Goal: Ask a question

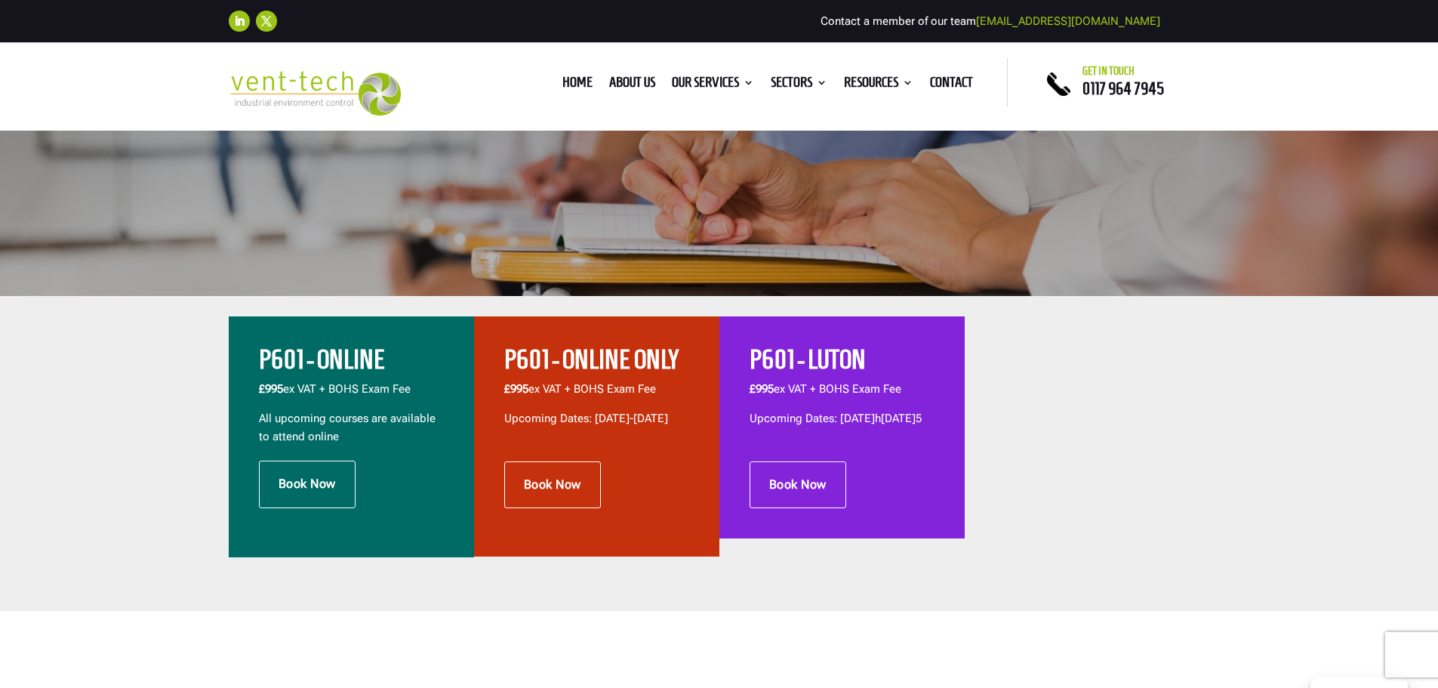
scroll to position [378, 0]
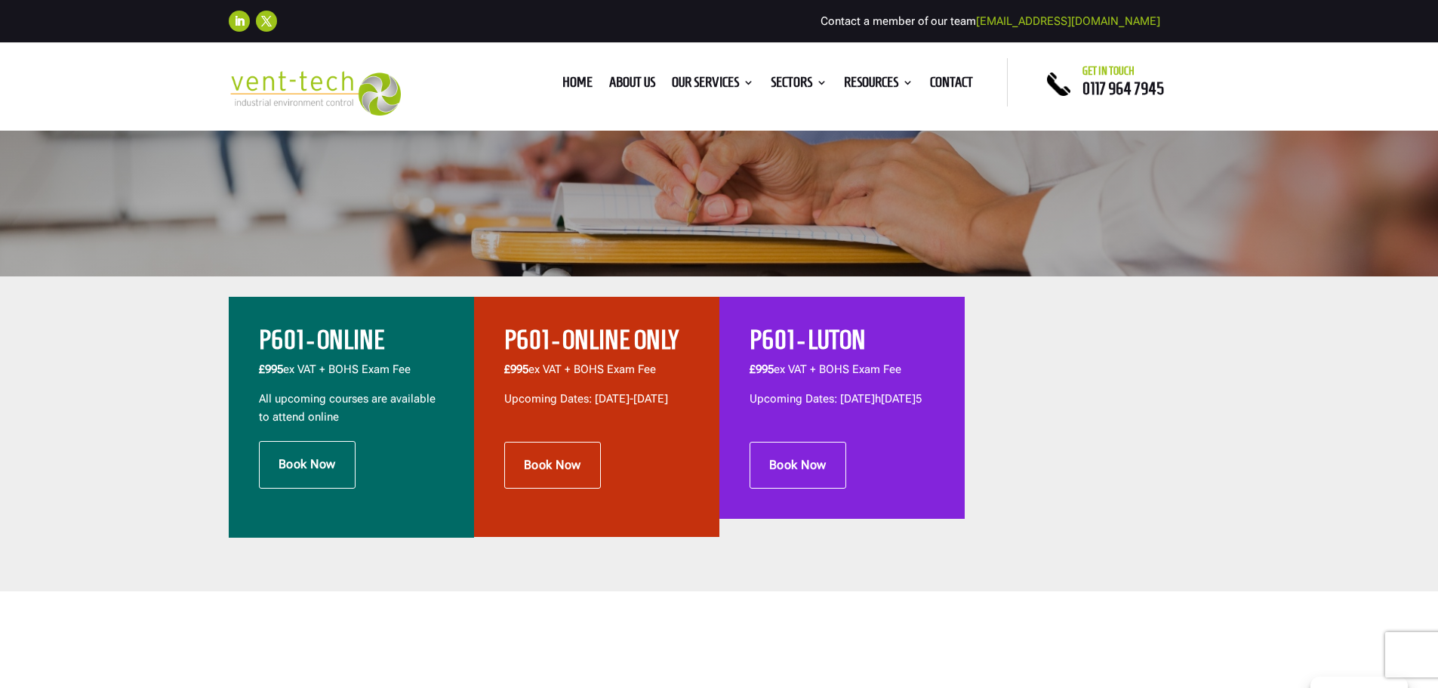
click at [329, 350] on h2 "P601 - ONLINE" at bounding box center [351, 344] width 185 height 34
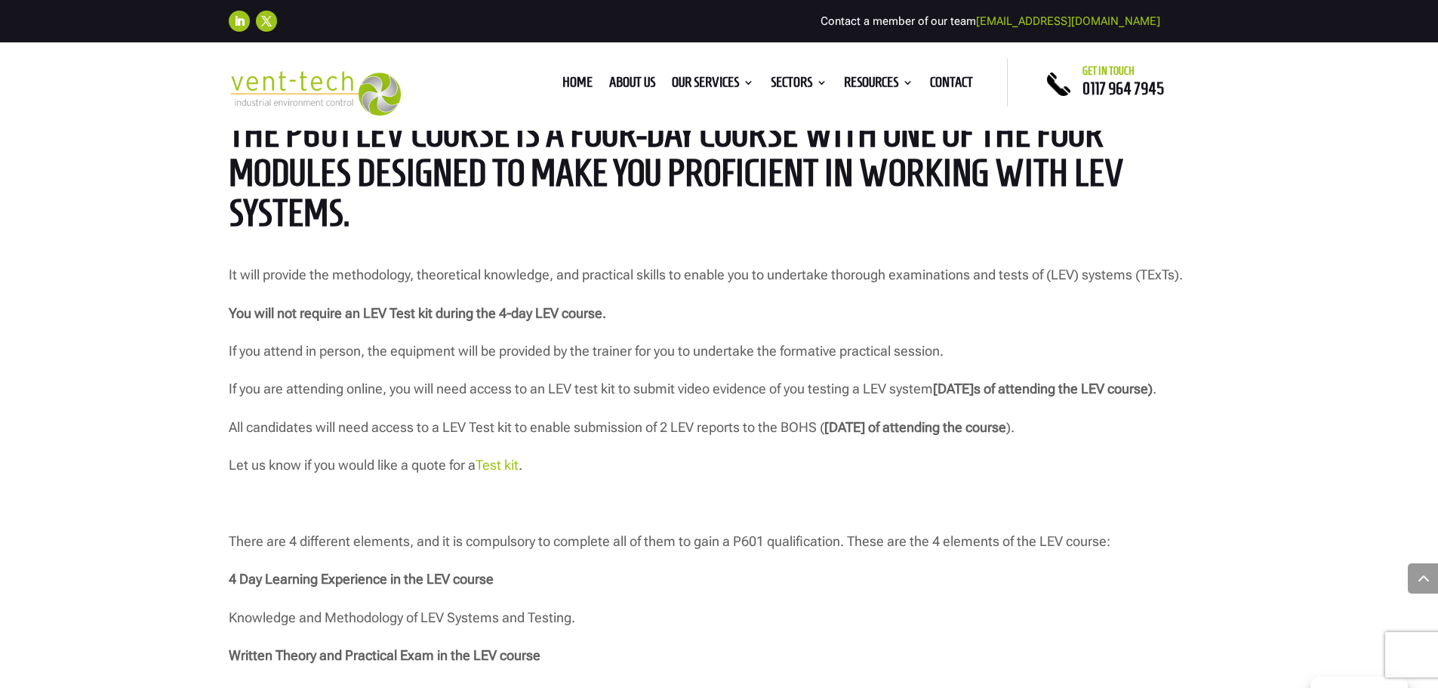
scroll to position [1359, 0]
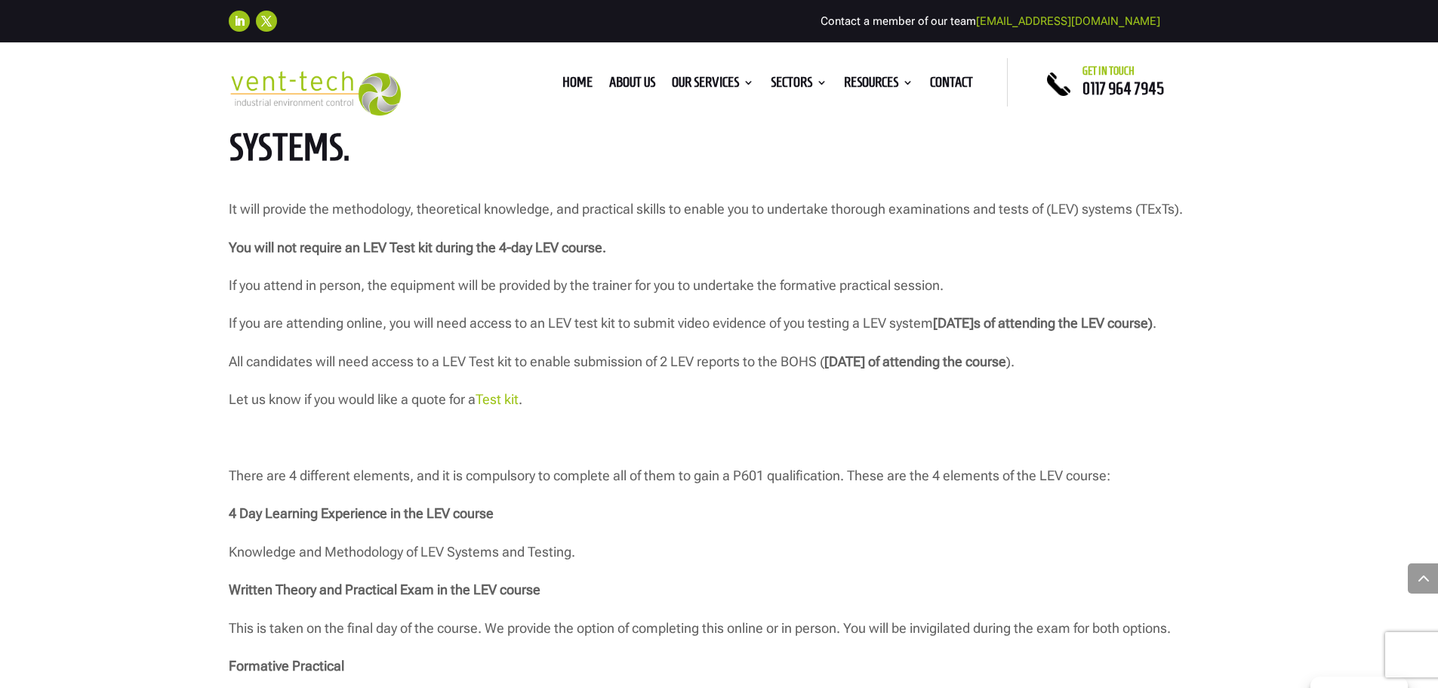
click at [508, 407] on link "Test kit" at bounding box center [497, 399] width 43 height 16
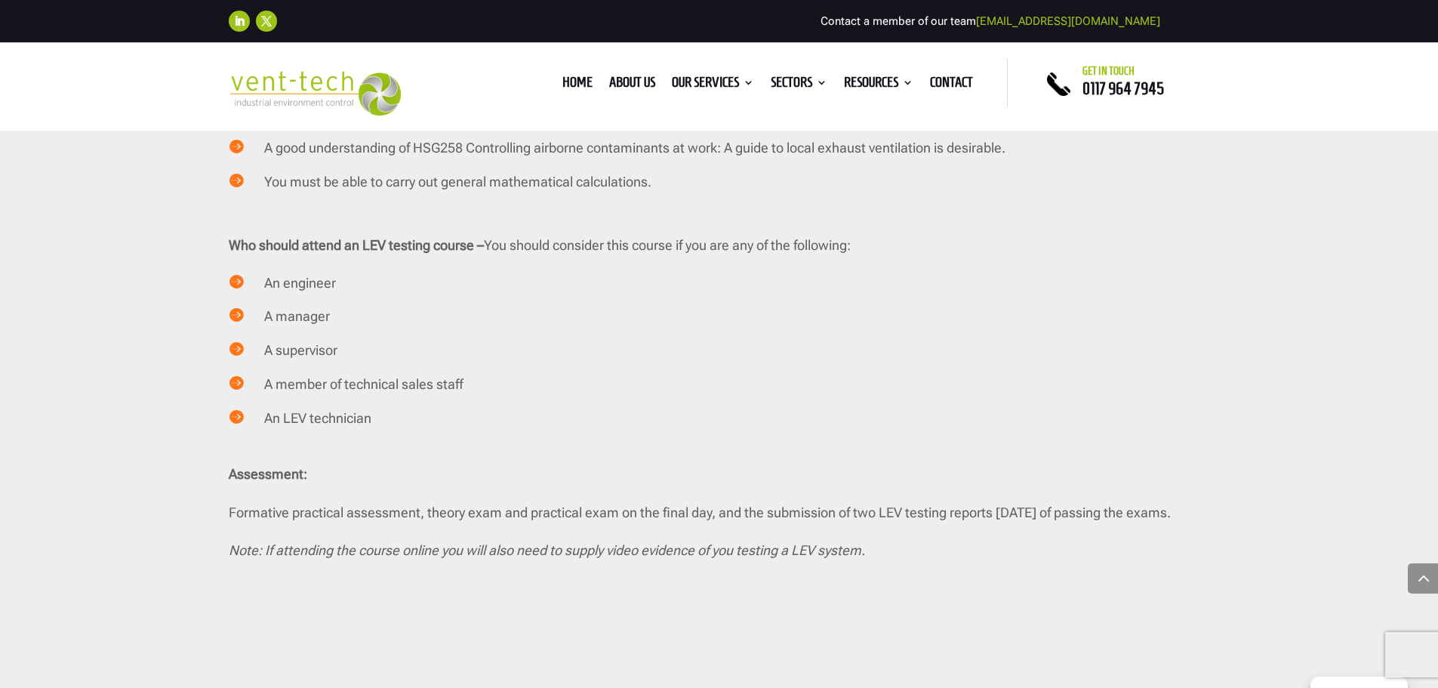
scroll to position [3171, 0]
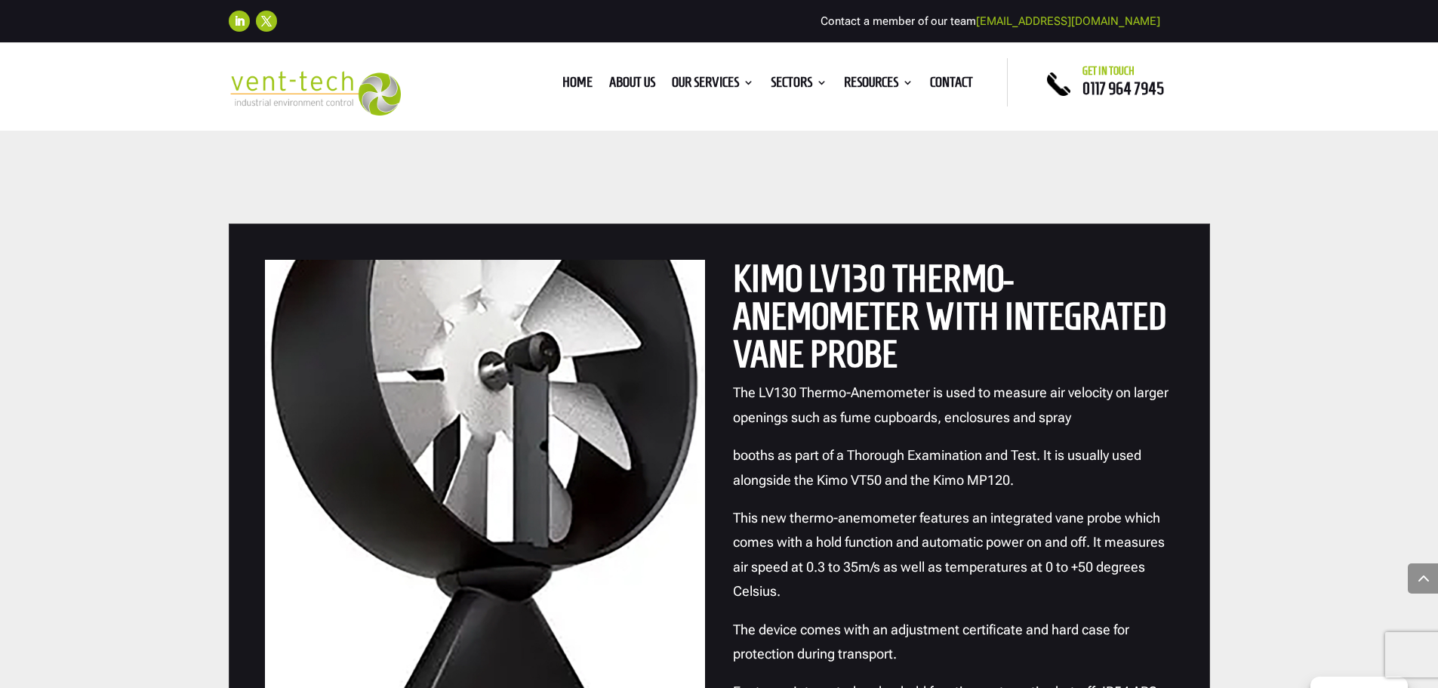
scroll to position [1208, 0]
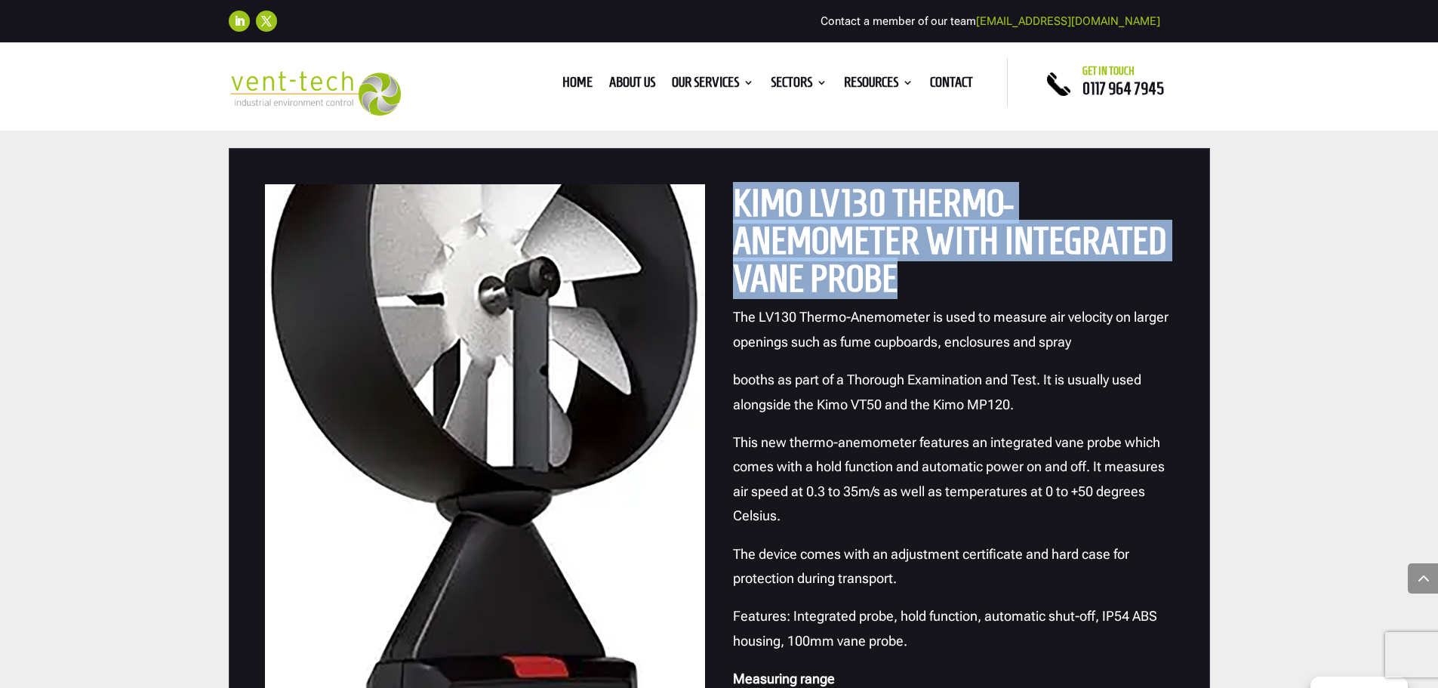
drag, startPoint x: 734, startPoint y: 197, endPoint x: 896, endPoint y: 276, distance: 179.7
click at [896, 276] on h2 "KIMO LV130 Thermo-Anemometer with Integrated Vane Probe" at bounding box center [953, 244] width 441 height 121
click at [997, 273] on h2 "KIMO LV130 Thermo-Anemometer with Integrated Vane Probe" at bounding box center [953, 244] width 441 height 121
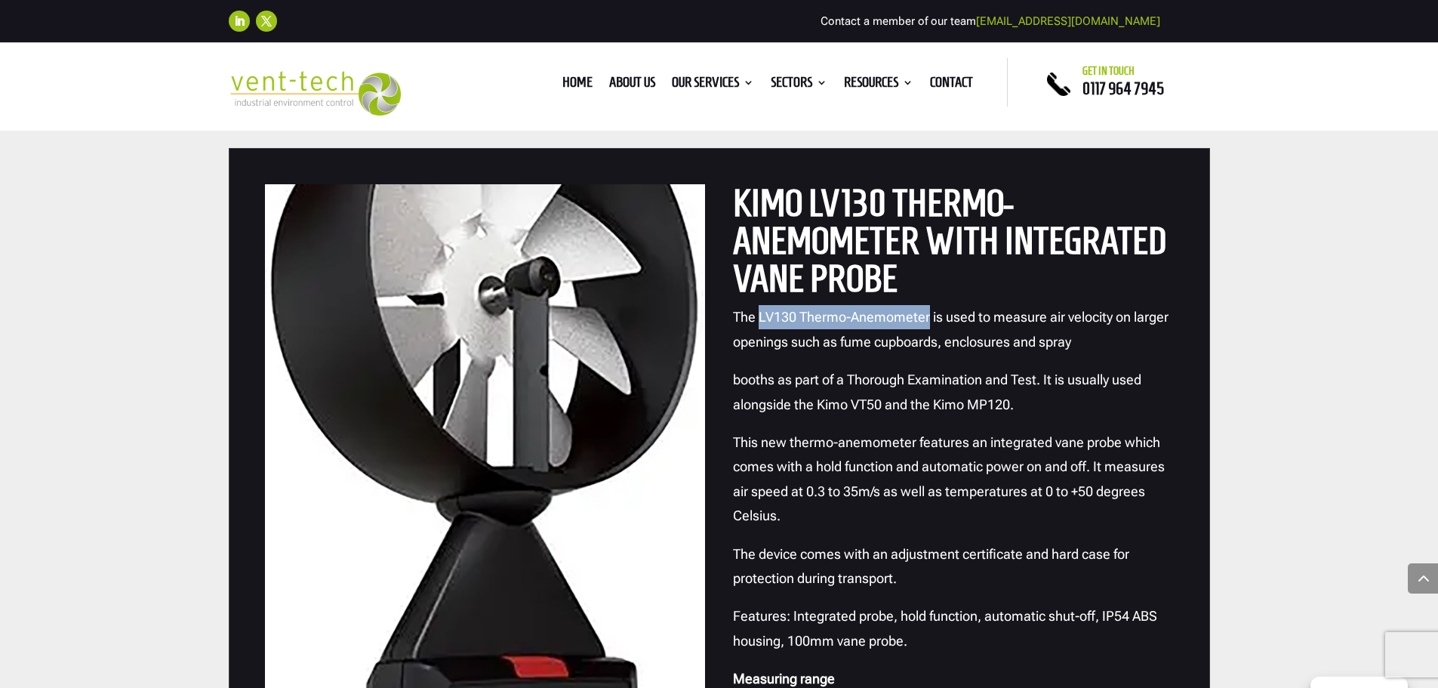
drag, startPoint x: 757, startPoint y: 313, endPoint x: 929, endPoint y: 323, distance: 171.7
click at [929, 323] on p "The LV130 Thermo-Anemometer is used to measure air velocity on larger openings …" at bounding box center [953, 336] width 441 height 63
copy p "LV130 Thermo-Anemometer"
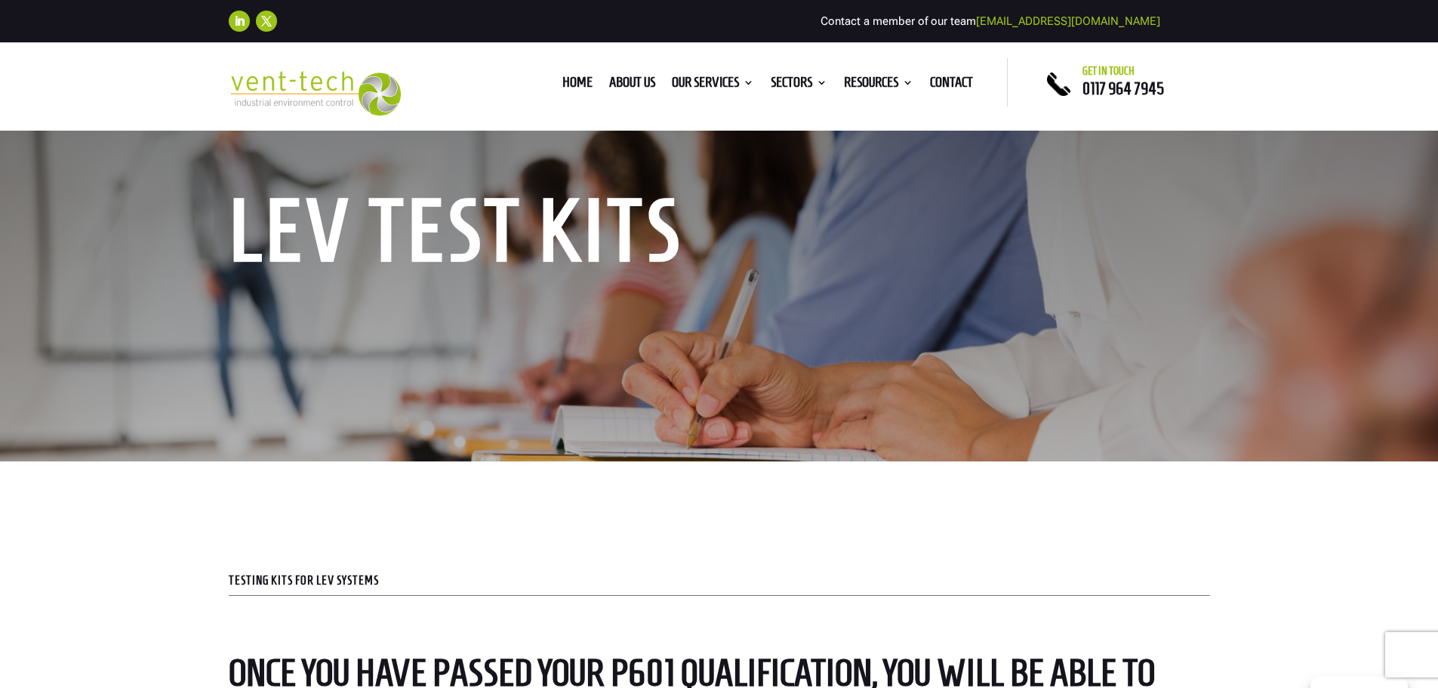
scroll to position [0, 0]
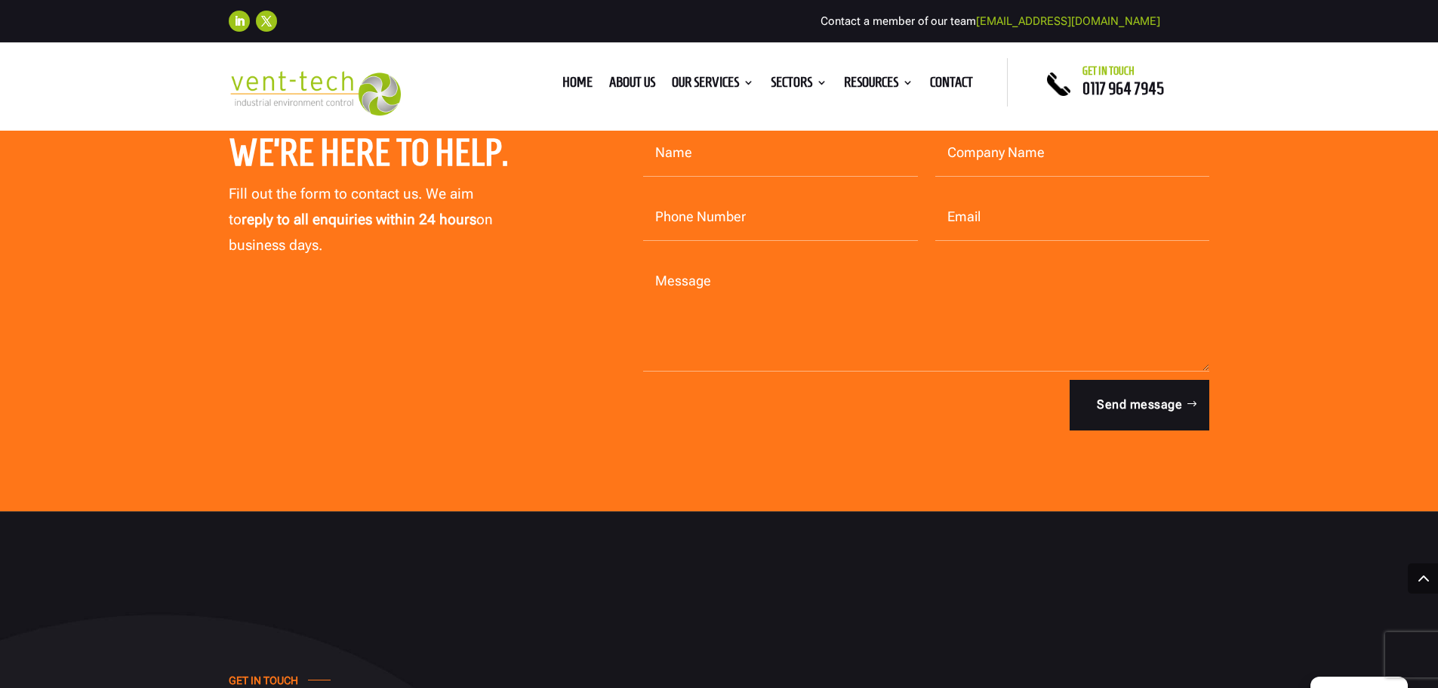
scroll to position [4984, 0]
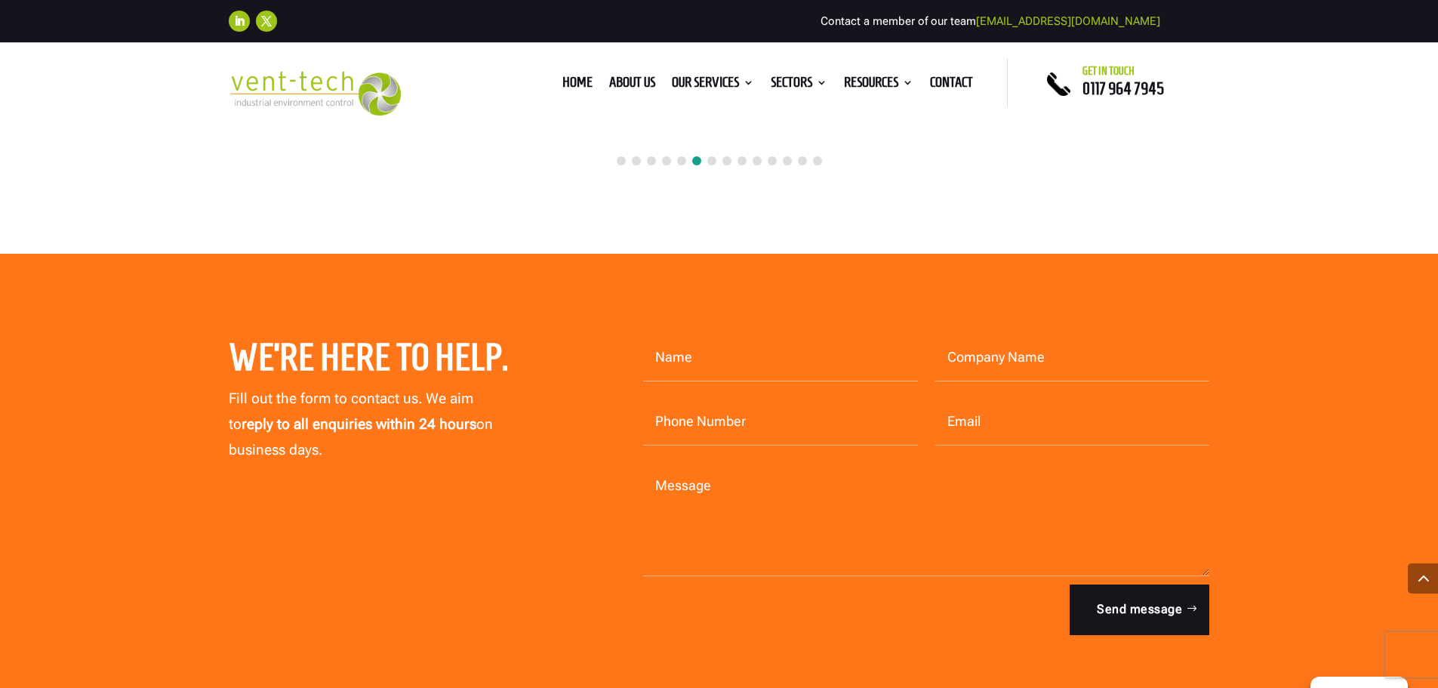
click at [720, 350] on input "Name" at bounding box center [780, 358] width 275 height 47
type input "Gerry Clocherty"
type input "Safe Solutions Group Limited"
type input "07860687376"
type input "gerryclocherty@btinternet.com"
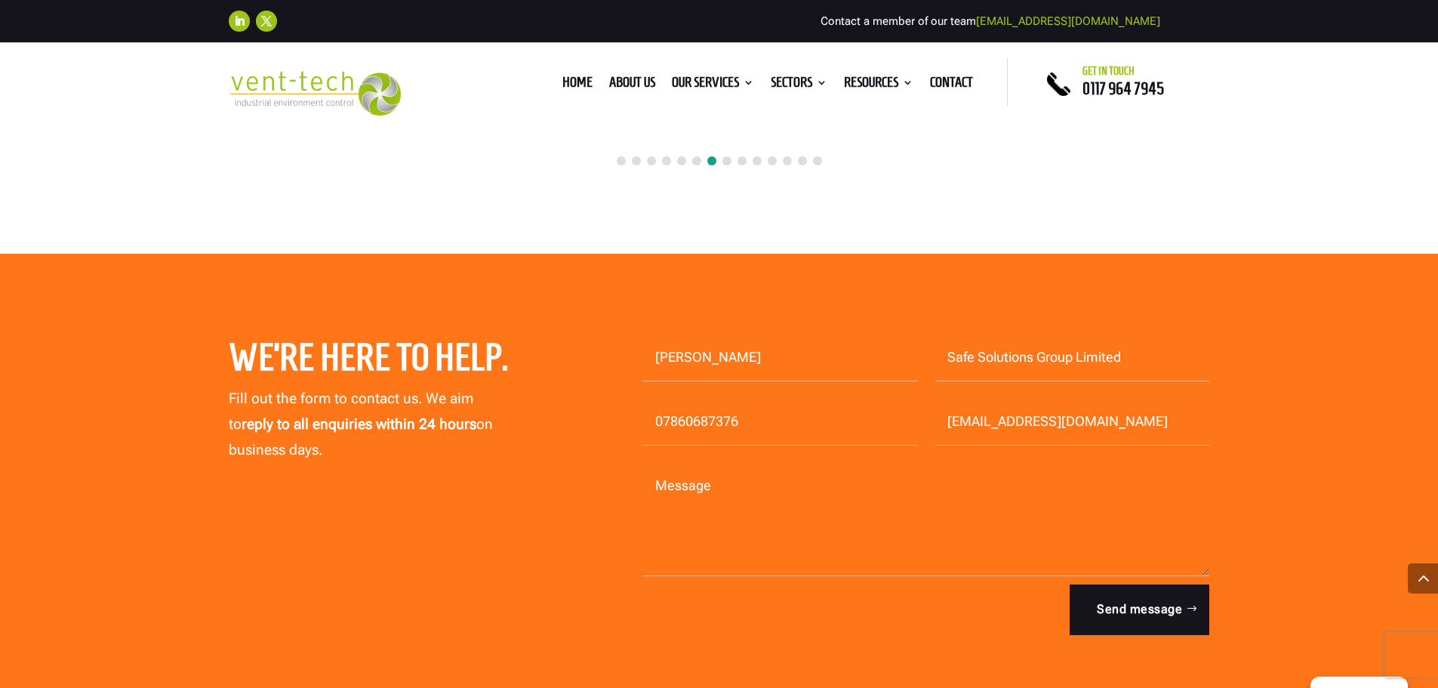
click at [683, 522] on textarea "Message" at bounding box center [926, 519] width 567 height 113
click at [821, 507] on textarea "Good Morning I'm looking to get trained to P601 L" at bounding box center [926, 519] width 567 height 113
click at [922, 508] on textarea "Good Morning I'm looking to get trained to carry out P601 L" at bounding box center [926, 519] width 567 height 113
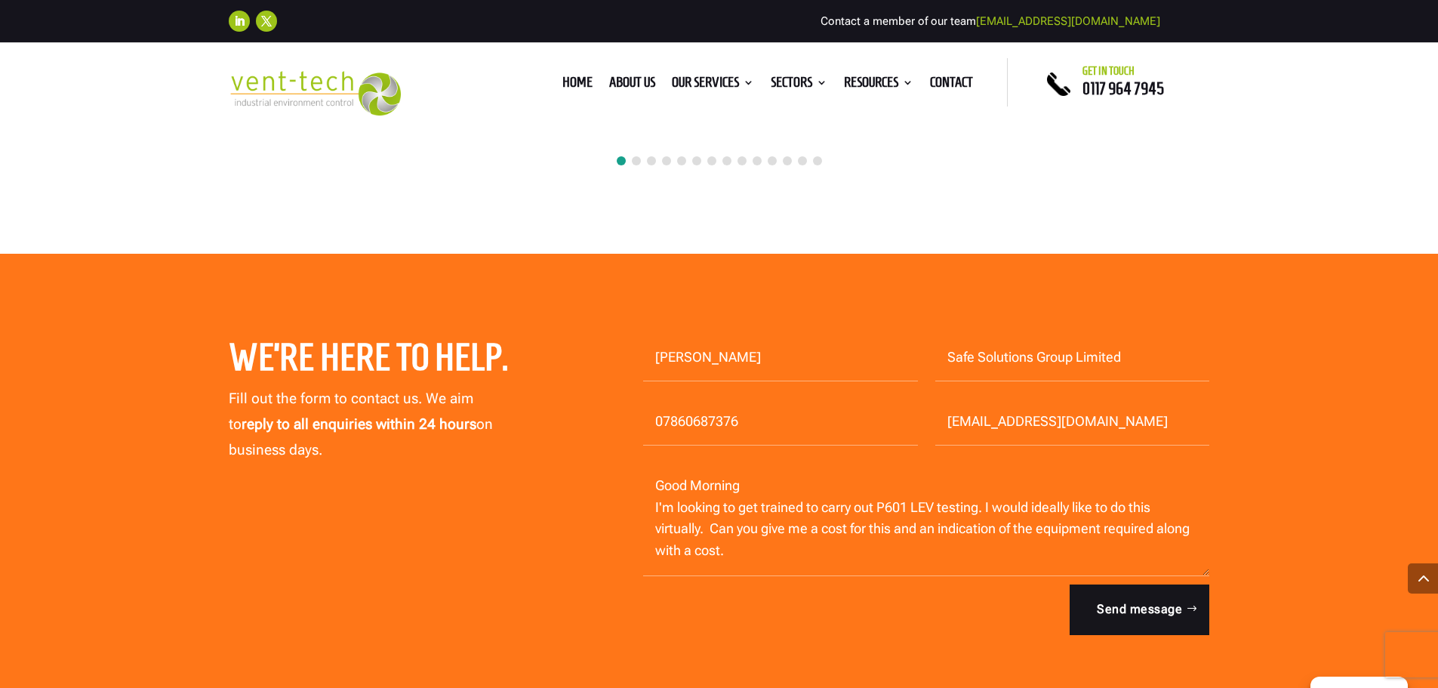
scroll to position [26, 0]
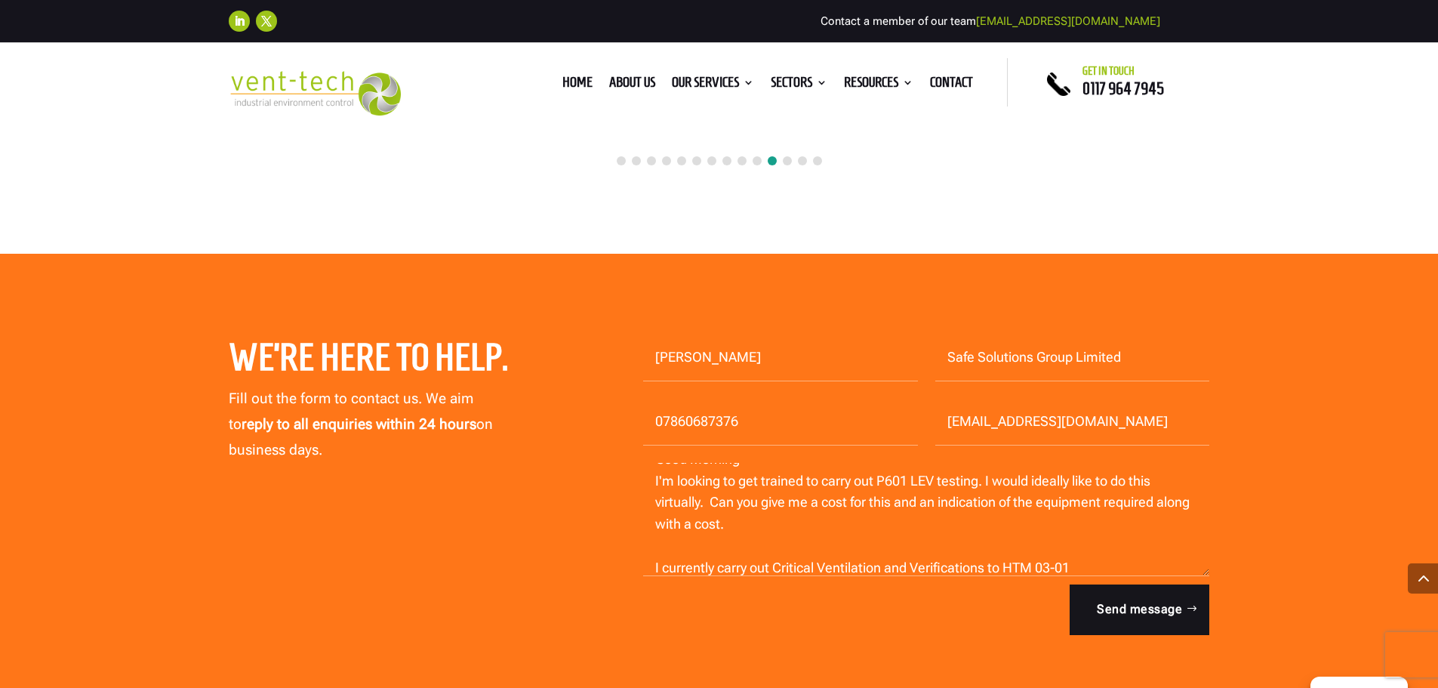
click at [655, 566] on textarea "Good Morning I'm looking to get trained to carry out P601 LEV testing. I would …" at bounding box center [926, 519] width 567 height 113
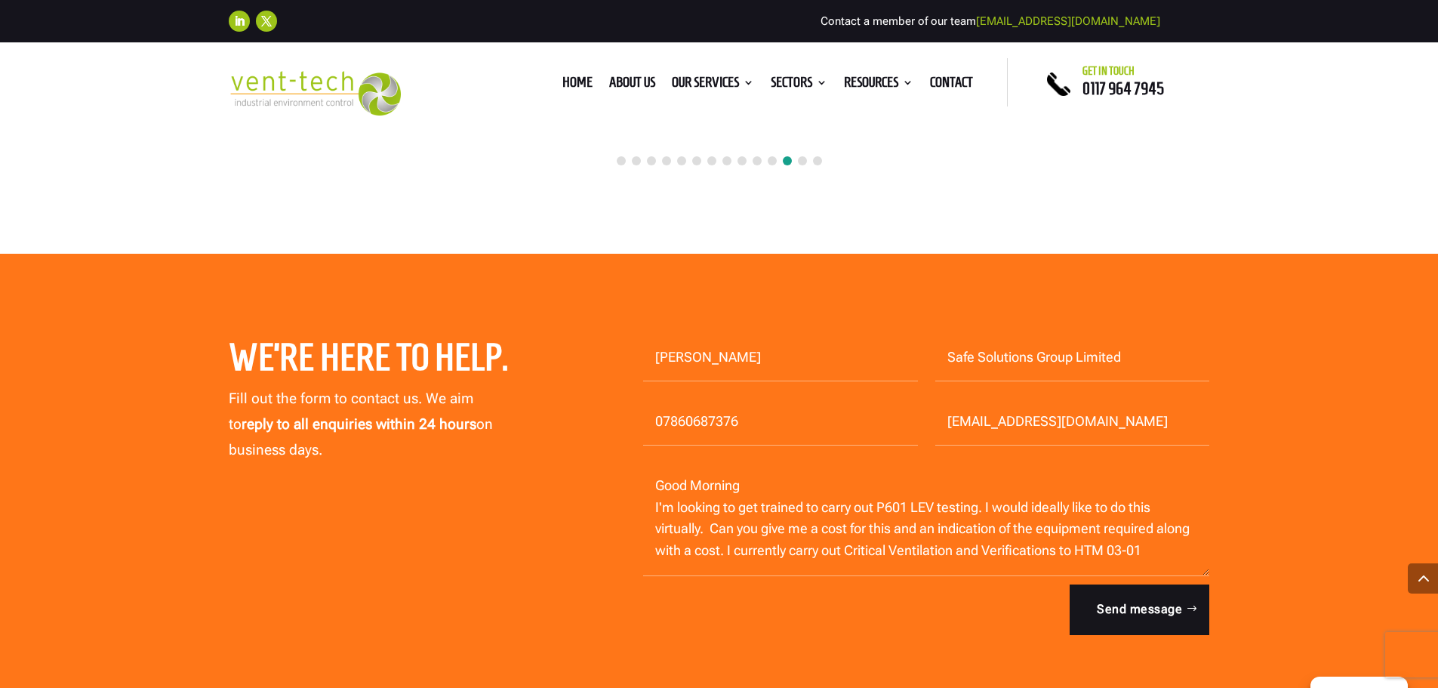
scroll to position [0, 0]
click at [761, 506] on textarea "Good Morning I'm looking to get trained to carry out P601 LEV testing. I would …" at bounding box center [926, 519] width 567 height 113
click at [694, 554] on textarea "Good Morning I'm looking to get trained to carry out P601 LEV testing. I would …" at bounding box center [926, 519] width 567 height 113
click at [711, 552] on textarea "Good Morning I'm looking to get trained to carry out P601 LEV testing. I would …" at bounding box center [926, 519] width 567 height 113
click at [957, 550] on textarea "Good Morning I'm looking to get trained to carry out P601 LEV testing. I would …" at bounding box center [926, 519] width 567 height 113
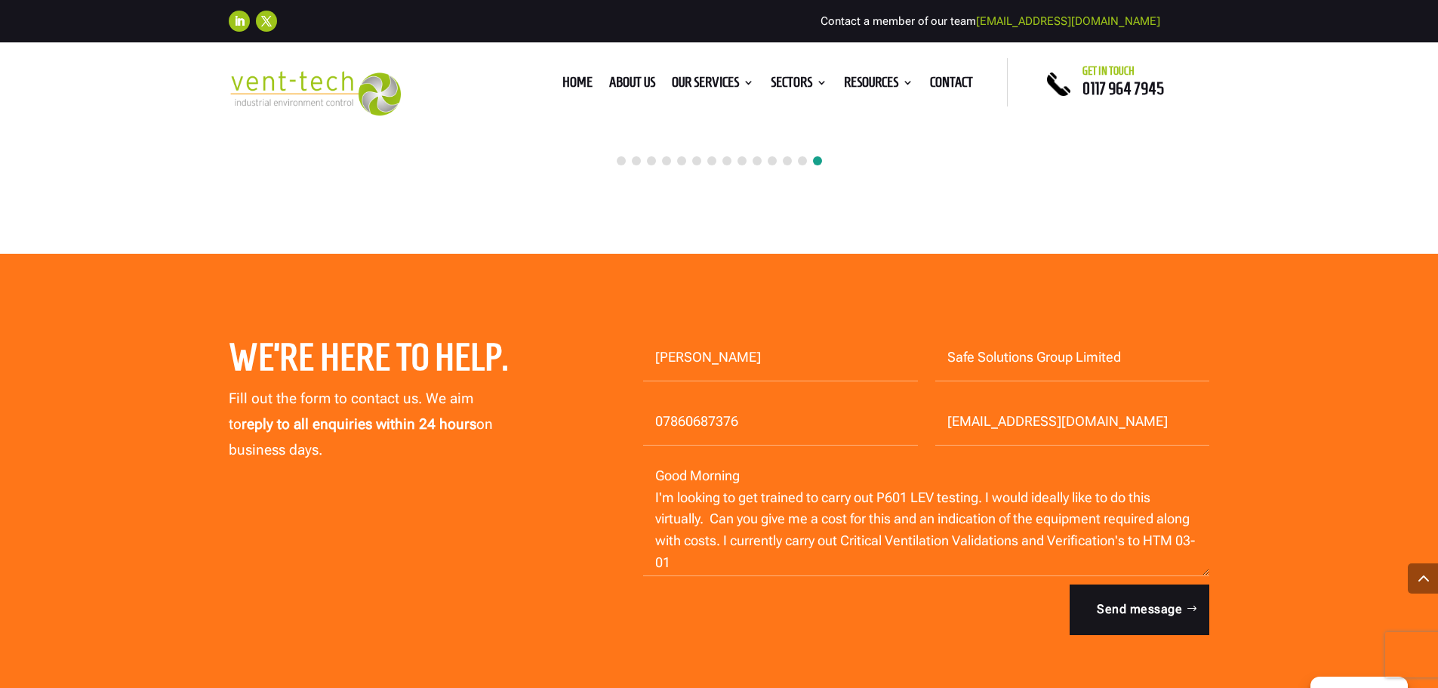
scroll to position [11, 0]
type textarea "Good Morning I'm looking to get trained to carry out P601 LEV testing. I would …"
click at [1140, 606] on button "Send message" at bounding box center [1132, 609] width 153 height 50
